Goal: Task Accomplishment & Management: Use online tool/utility

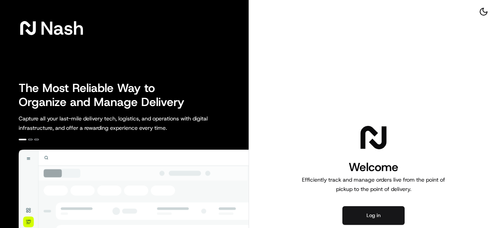
click at [361, 218] on button "Log in" at bounding box center [374, 215] width 62 height 19
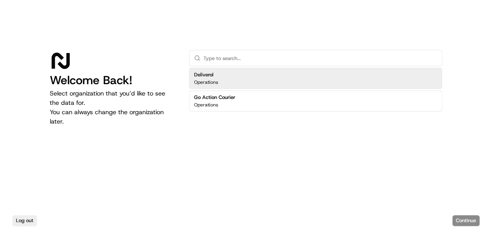
click at [290, 77] on div "Deliverol Operations" at bounding box center [315, 78] width 253 height 21
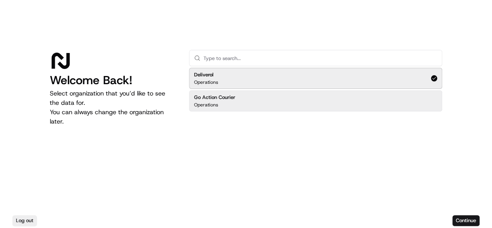
click at [288, 95] on div "Go Action Courier Operations" at bounding box center [315, 100] width 253 height 21
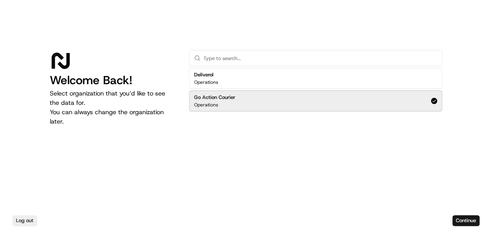
click at [146, 135] on div "Welcome Back! Select organization that you’d like to see the data for. You can …" at bounding box center [113, 131] width 127 height 162
click at [342, 119] on div "Deliverol Operations Go Action Courier Operations" at bounding box center [315, 139] width 253 height 146
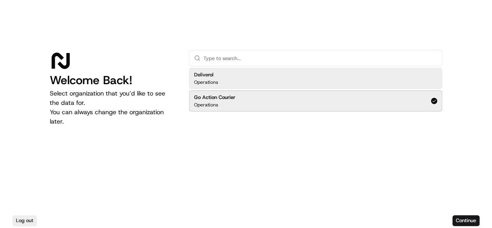
click at [377, 72] on div "Deliverol Operations" at bounding box center [315, 78] width 253 height 21
click at [462, 222] on button "Continue" at bounding box center [466, 220] width 27 height 11
